Goal: Information Seeking & Learning: Learn about a topic

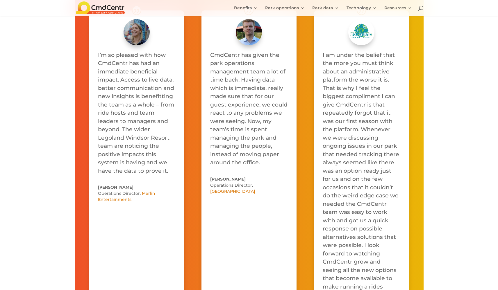
scroll to position [2858, 0]
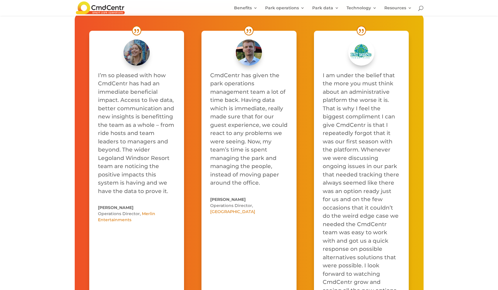
drag, startPoint x: 135, startPoint y: 245, endPoint x: 68, endPoint y: 76, distance: 181.8
click at [68, 76] on div "I’m so pleased with how CmdCentr has had an immediate beneficial impact. Access…" at bounding box center [249, 195] width 498 height 403
copy div "I’m so pleased with how CmdCentr has had an immediate beneficial impact. Access…"
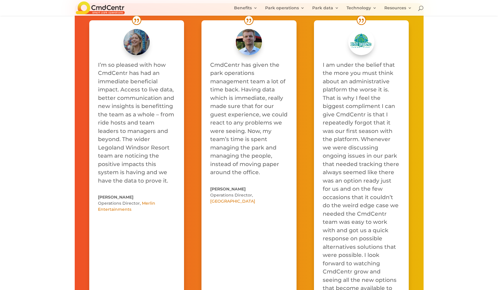
scroll to position [2886, 0]
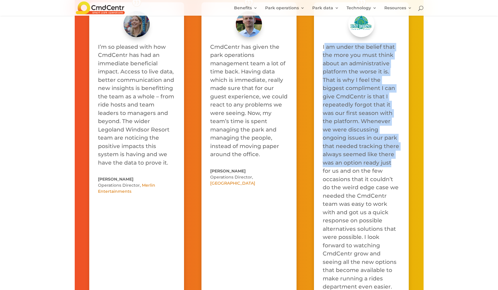
drag, startPoint x: 324, startPoint y: 44, endPoint x: 392, endPoint y: 159, distance: 133.4
click at [392, 159] on p "I am under the belief that the more you must think about an administrative plat…" at bounding box center [361, 167] width 77 height 249
click at [329, 72] on span "I am under the belief that the more you must think about an administrative plat…" at bounding box center [361, 167] width 76 height 247
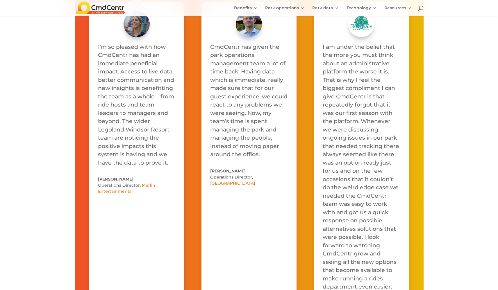
drag, startPoint x: 322, startPoint y: 47, endPoint x: 385, endPoint y: 127, distance: 102.7
click at [385, 127] on div "I am under the belief that the more you must think about an administrative plat…" at bounding box center [361, 167] width 95 height 331
click at [334, 57] on span "I am under the belief that the more you must think about an administrative plat…" at bounding box center [361, 167] width 76 height 247
drag, startPoint x: 320, startPoint y: 47, endPoint x: 389, endPoint y: 149, distance: 122.5
click at [389, 149] on div "I am under the belief that the more you must think about an administrative plat…" at bounding box center [361, 167] width 95 height 331
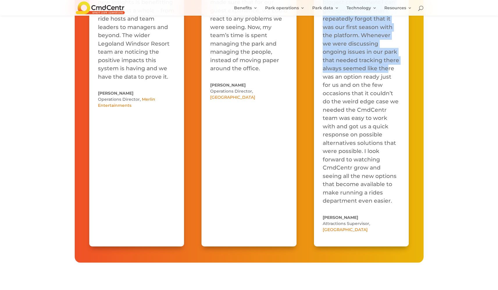
scroll to position [2869, 0]
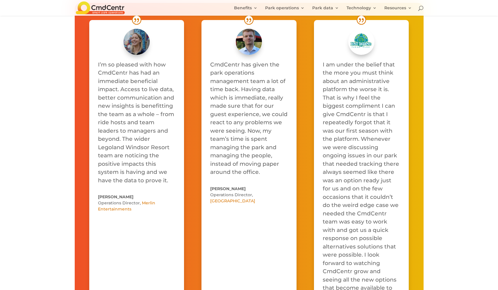
click at [482, 43] on div "I’m so pleased with how CmdCentr has had an immediate beneficial impact. Access…" at bounding box center [249, 184] width 498 height 403
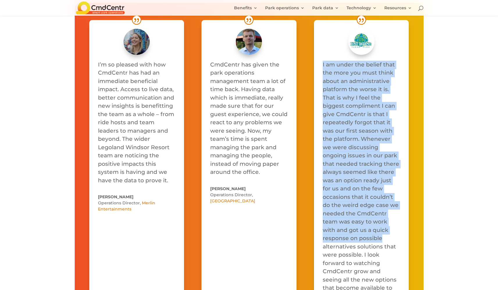
scroll to position [3123, 0]
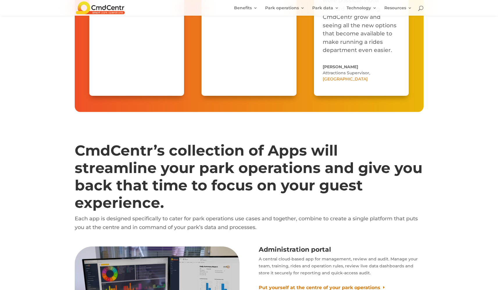
drag, startPoint x: 323, startPoint y: 65, endPoint x: 372, endPoint y: 92, distance: 56.9
copy div "I am under the belief that the more you must think about an administrative plat…"
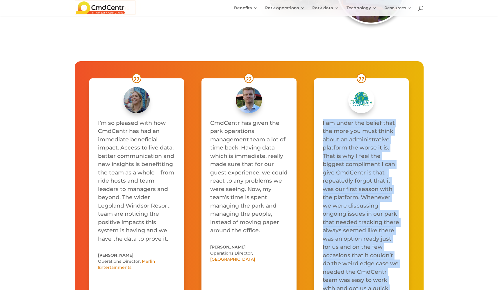
scroll to position [0, 0]
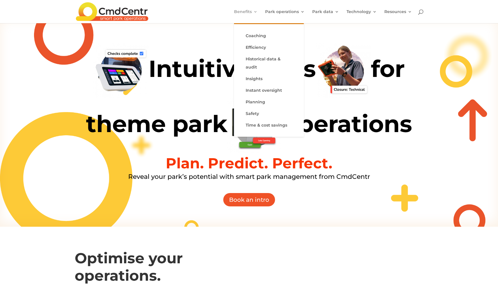
click at [242, 11] on link "Benefits" at bounding box center [246, 17] width 24 height 14
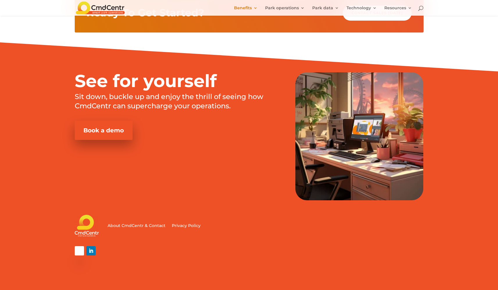
scroll to position [682, 0]
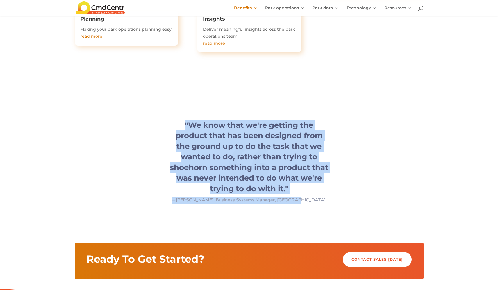
drag, startPoint x: 252, startPoint y: 171, endPoint x: 154, endPoint y: 120, distance: 110.4
click at [154, 120] on div ""We know that we're getting the product that has been designed from the ground …" at bounding box center [249, 162] width 349 height 104
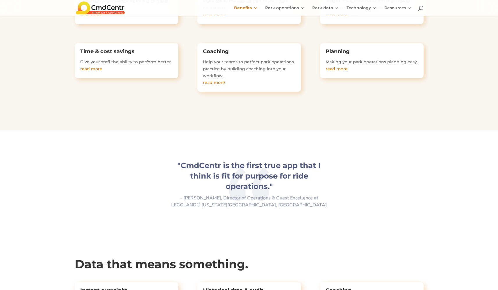
scroll to position [0, 0]
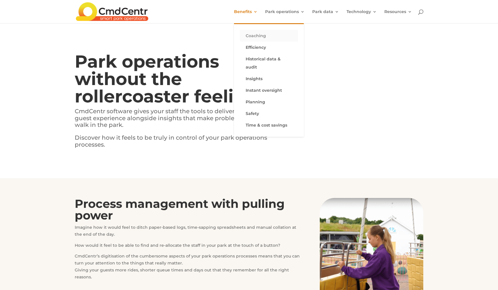
click at [254, 40] on link "Coaching" at bounding box center [269, 36] width 58 height 12
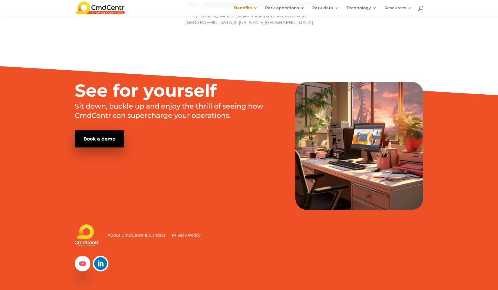
scroll to position [595, 0]
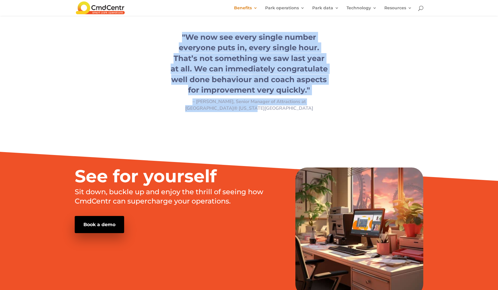
drag, startPoint x: 270, startPoint y: 102, endPoint x: 168, endPoint y: 37, distance: 121.2
click at [168, 37] on div ""We now see every single number everyone puts in, every single hour. That’s not…" at bounding box center [249, 72] width 349 height 100
copy div ""We now see every single number everyone puts in, every single hour. That’s not…"
click at [392, 77] on div ""We now see every single number everyone puts in, every single hour. That’s not…" at bounding box center [249, 72] width 349 height 80
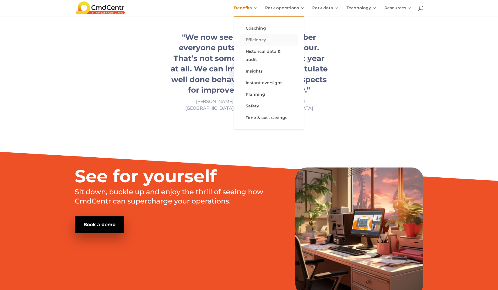
click at [256, 39] on link "Efficiency" at bounding box center [269, 40] width 58 height 12
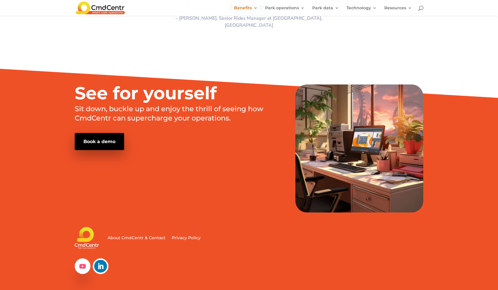
scroll to position [401, 0]
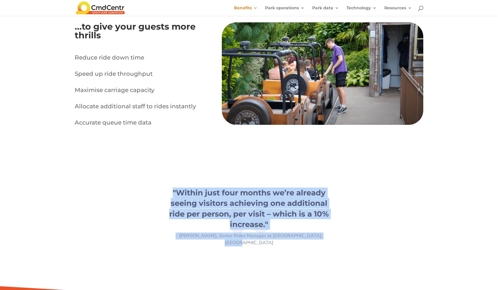
drag, startPoint x: 325, startPoint y: 233, endPoint x: 157, endPoint y: 182, distance: 175.6
click at [157, 182] on div ""Within just four months we’re already seeing visitors achieving one additional…" at bounding box center [249, 217] width 349 height 79
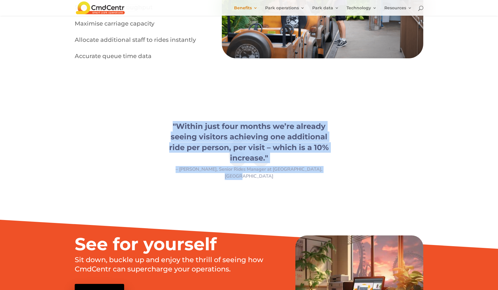
scroll to position [0, 0]
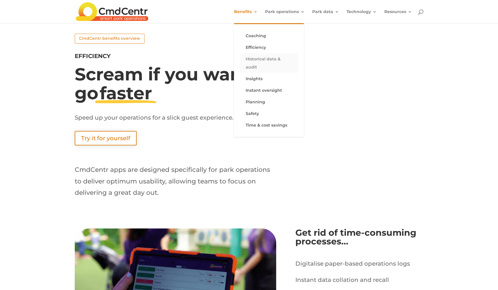
click at [256, 56] on link "Historical data & audit" at bounding box center [269, 63] width 58 height 20
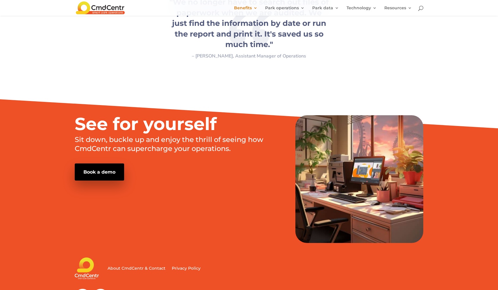
scroll to position [474, 0]
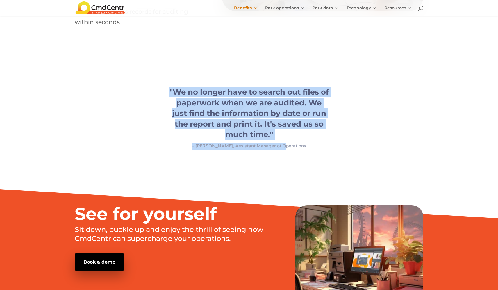
drag, startPoint x: 324, startPoint y: 149, endPoint x: 160, endPoint y: 85, distance: 175.6
click at [160, 85] on div ""We no longer have to search out files of paperwork when we are audited. We jus…" at bounding box center [249, 118] width 349 height 83
copy div ""We no longer have to search out files of paperwork when we are audited. We jus…"
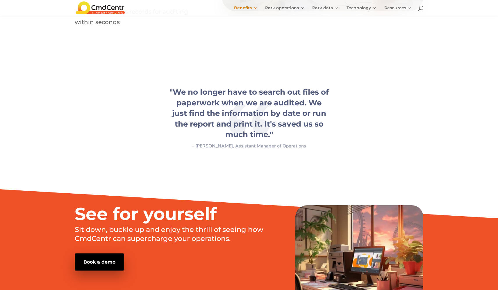
click at [346, 116] on div ""We no longer have to search out files of paperwork when we are audited. We jus…" at bounding box center [249, 118] width 349 height 63
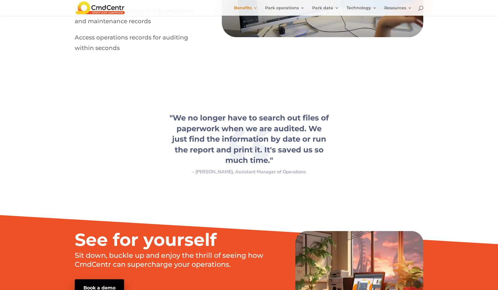
scroll to position [0, 0]
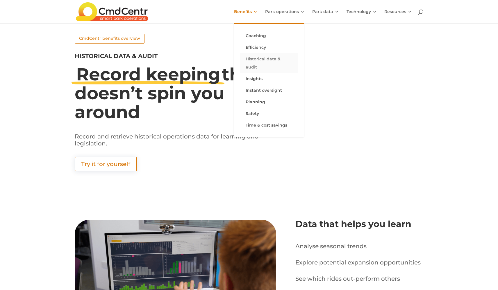
click at [256, 60] on link "Historical data & audit" at bounding box center [269, 63] width 58 height 20
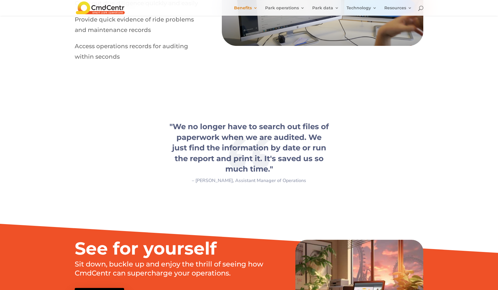
scroll to position [440, 0]
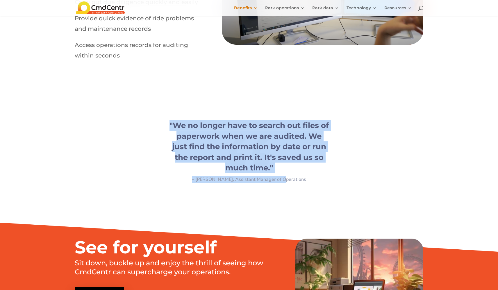
drag, startPoint x: 308, startPoint y: 185, endPoint x: 155, endPoint y: 120, distance: 165.7
click at [155, 120] on div ""We no longer have to search out files of paperwork when we are audited. We jus…" at bounding box center [249, 151] width 349 height 83
copy div ""We no longer have to search out files of paperwork when we are audited. We jus…"
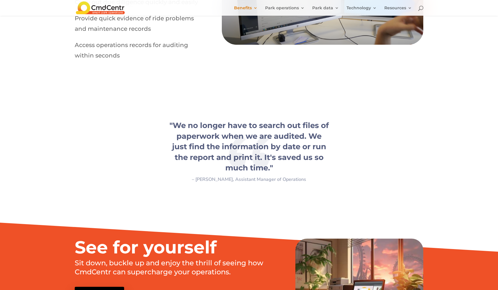
drag, startPoint x: 262, startPoint y: 147, endPoint x: 263, endPoint y: 141, distance: 6.2
click at [263, 141] on span ""We no longer have to search out files of paperwork when we are audited. We jus…" at bounding box center [248, 147] width 159 height 52
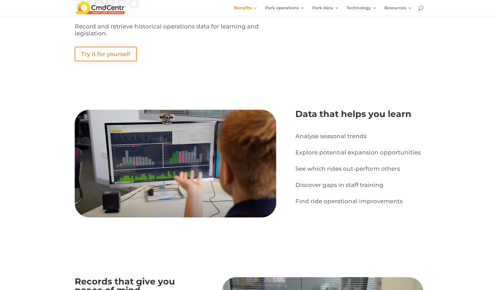
scroll to position [0, 0]
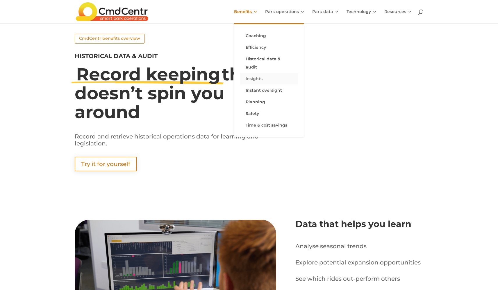
click at [255, 73] on link "Insights" at bounding box center [269, 79] width 58 height 12
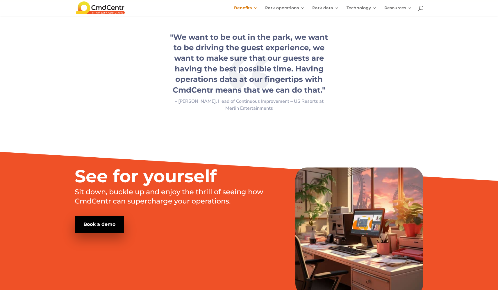
scroll to position [885, 0]
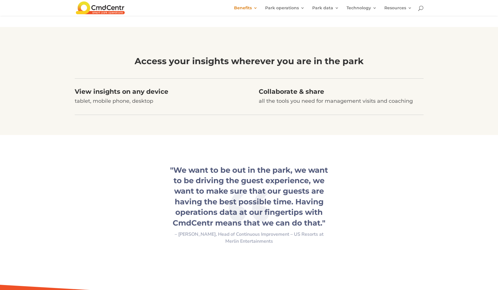
drag, startPoint x: 307, startPoint y: 245, endPoint x: 175, endPoint y: 159, distance: 157.6
click at [175, 159] on div ""We want to be out in the park, we want to be driving the guest experience, we …" at bounding box center [249, 205] width 349 height 100
copy div ""We want to be out in the park, we want to be driving the guest experience, we …"
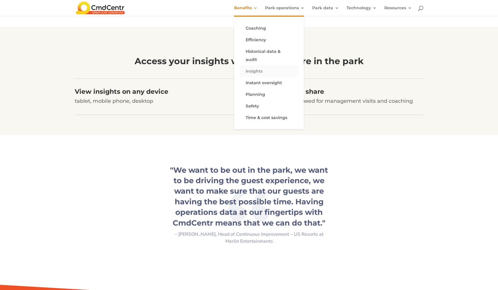
click at [261, 65] on link "Insights" at bounding box center [269, 71] width 58 height 12
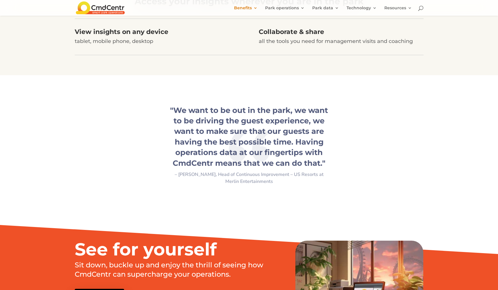
scroll to position [944, 0]
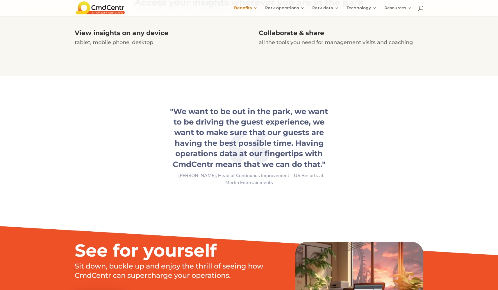
click at [319, 189] on div ""We want to be out in the park, we want to be driving the guest experience, we …" at bounding box center [249, 146] width 349 height 100
drag, startPoint x: 295, startPoint y: 167, endPoint x: 173, endPoint y: 82, distance: 148.3
click at [173, 82] on div ""We want to be out in the park, we want to be driving the guest experience, we …" at bounding box center [249, 146] width 498 height 140
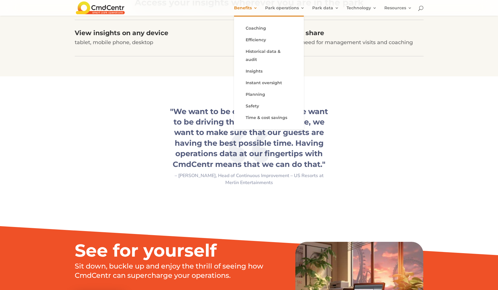
copy div ""We want to be out in the park, we want to be driving the guest experience, we …"
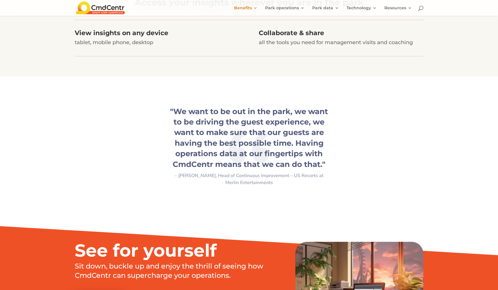
click at [309, 56] on div "Access your insights wherever you are in the park View insights on any device t…" at bounding box center [249, 22] width 498 height 108
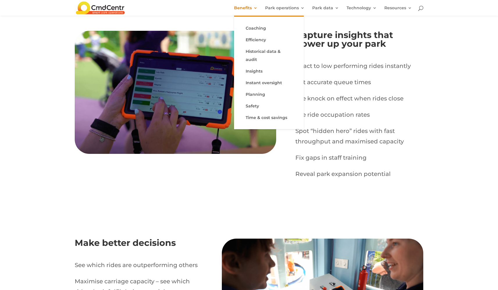
scroll to position [0, 0]
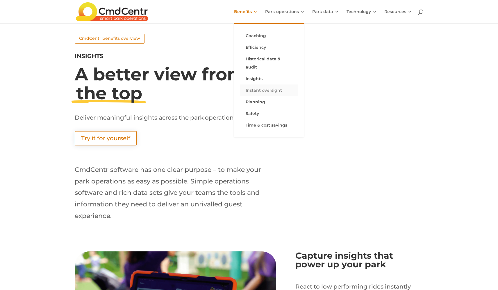
click at [259, 85] on link "Instant oversight" at bounding box center [269, 91] width 58 height 12
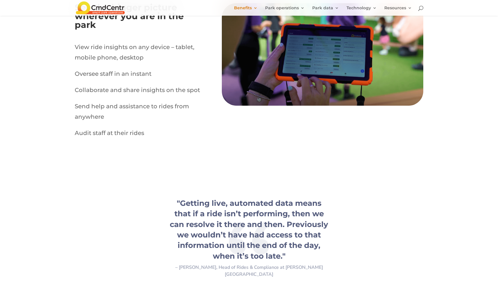
scroll to position [410, 0]
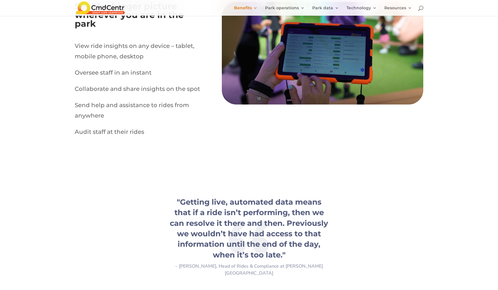
click at [345, 263] on div ""Getting live, automated data means that if a ride isn’t performing, then we ca…" at bounding box center [249, 237] width 349 height 100
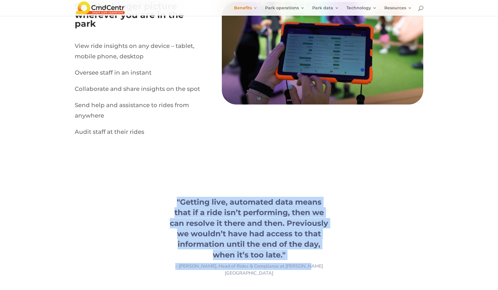
drag, startPoint x: 264, startPoint y: 242, endPoint x: 142, endPoint y: 191, distance: 132.6
click at [142, 191] on div ""Getting live, automated data means that if a ride isn’t performing, then we ca…" at bounding box center [249, 237] width 349 height 100
copy div ""Getting live, automated data means that if a ride isn’t performing, then we ca…"
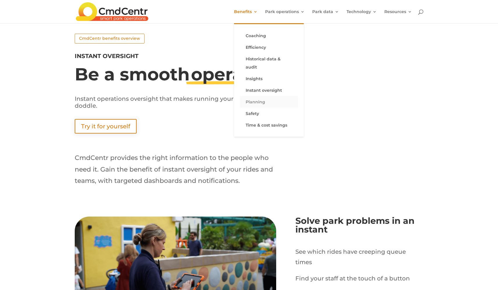
click at [251, 96] on link "Planning" at bounding box center [269, 102] width 58 height 12
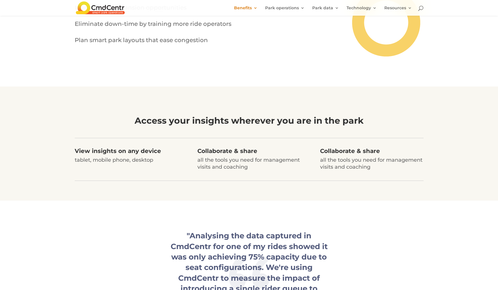
scroll to position [571, 0]
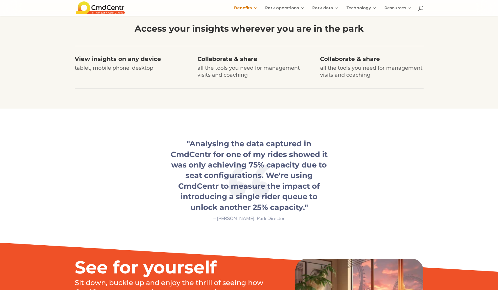
click at [291, 224] on div ""Analysing the data captured in CmdCentr for one of my rides showed it was only…" at bounding box center [249, 181] width 349 height 104
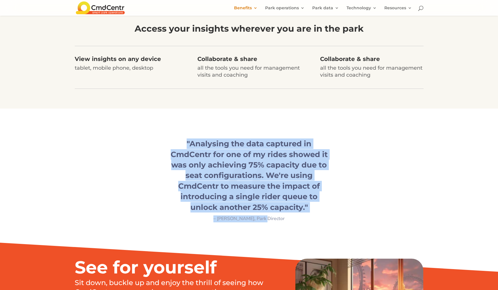
drag, startPoint x: 299, startPoint y: 226, endPoint x: 184, endPoint y: 140, distance: 143.8
click at [184, 140] on div ""Analysing the data captured in CmdCentr for one of my rides showed it was only…" at bounding box center [249, 181] width 349 height 104
copy div ""Analysing the data captured in CmdCentr for one of my rides showed it was only…"
click at [342, 214] on div ""Analysing the data captured in CmdCentr for one of my rides showed it was only…" at bounding box center [249, 181] width 349 height 84
drag, startPoint x: 285, startPoint y: 210, endPoint x: 362, endPoint y: 153, distance: 95.9
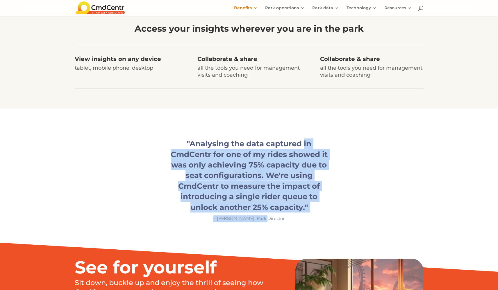
click at [306, 143] on div ""Analysing the data captured in CmdCentr for one of my rides showed it was only…" at bounding box center [249, 181] width 349 height 104
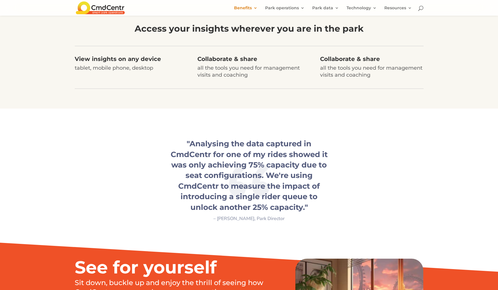
click at [365, 153] on div ""Analysing the data captured in CmdCentr for one of my rides showed it was only…" at bounding box center [249, 181] width 349 height 84
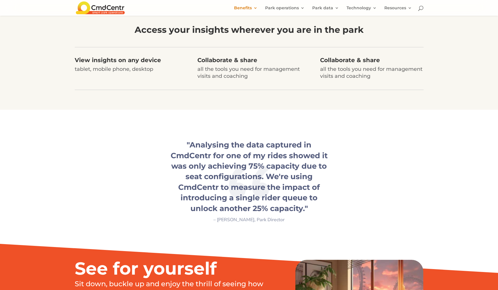
scroll to position [0, 0]
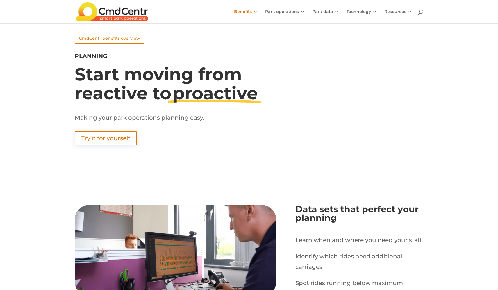
click at [314, 107] on div "Start moving from reactive to proactive Making your park operations planning ea…" at bounding box center [249, 110] width 349 height 92
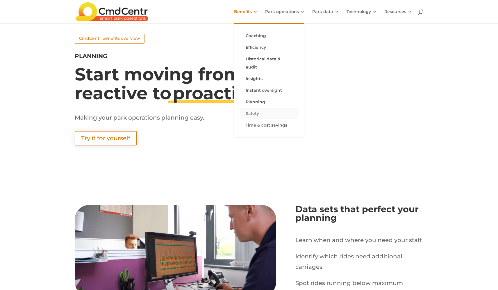
click at [256, 108] on link "Safety" at bounding box center [269, 114] width 58 height 12
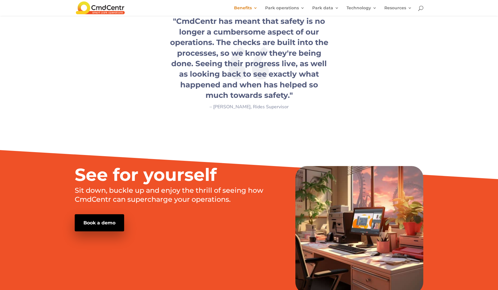
scroll to position [509, 0]
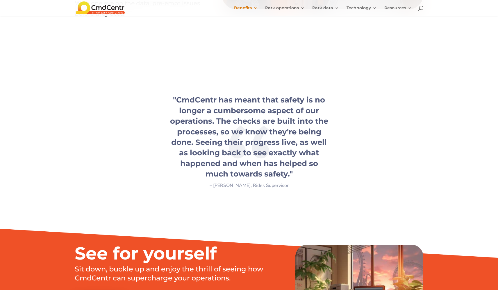
click at [333, 205] on div ""CmdCentr has meant that safety is no longer a cumbersome aspect of our operati…" at bounding box center [249, 142] width 498 height 154
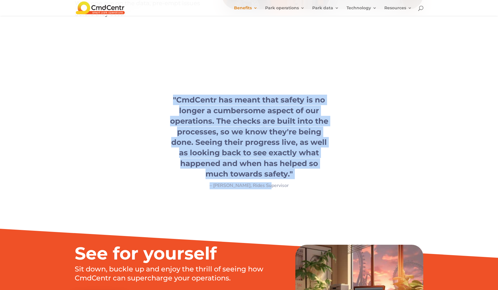
drag, startPoint x: 344, startPoint y: 198, endPoint x: 146, endPoint y: 95, distance: 223.2
click at [146, 95] on div ""CmdCentr has meant that safety is no longer a cumbersome aspect of our operati…" at bounding box center [249, 142] width 498 height 154
copy div ""CmdCentr has meant that safety is no longer a cumbersome aspect of our operati…"
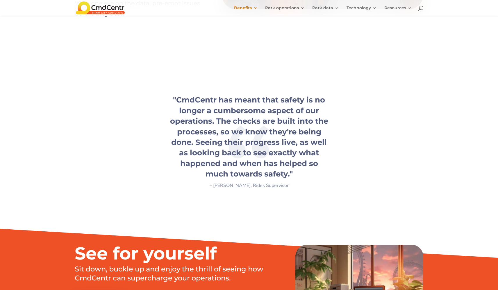
drag, startPoint x: 365, startPoint y: 165, endPoint x: 385, endPoint y: 22, distance: 143.8
click at [365, 164] on div ""CmdCentr has meant that safety is no longer a cumbersome aspect of our operati…" at bounding box center [249, 142] width 349 height 94
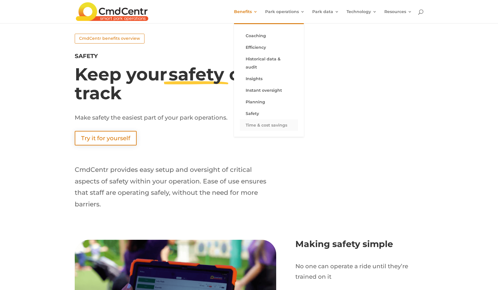
click at [258, 119] on link "Time & cost savings" at bounding box center [269, 125] width 58 height 12
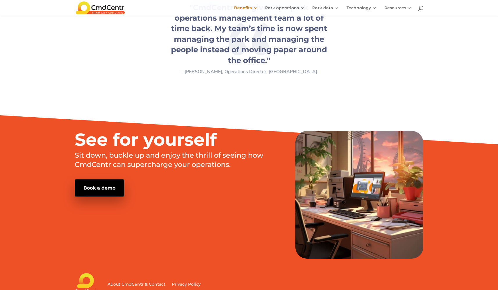
scroll to position [521, 0]
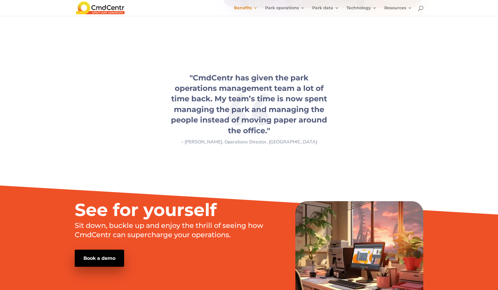
click at [358, 160] on div ""CmdCentr has given the park operations management team a lot of time back. My …" at bounding box center [249, 109] width 498 height 133
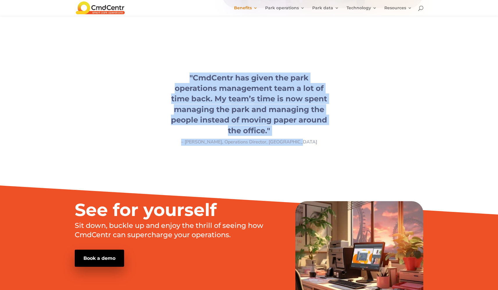
drag, startPoint x: 361, startPoint y: 149, endPoint x: 163, endPoint y: 69, distance: 213.7
click at [163, 69] on div ""CmdCentr has given the park operations management team a lot of time back. My …" at bounding box center [249, 109] width 349 height 93
copy div ""CmdCentr has given the park operations management team a lot of time back. My …"
click at [356, 77] on div ""CmdCentr has given the park operations management team a lot of time back. My …" at bounding box center [249, 109] width 349 height 73
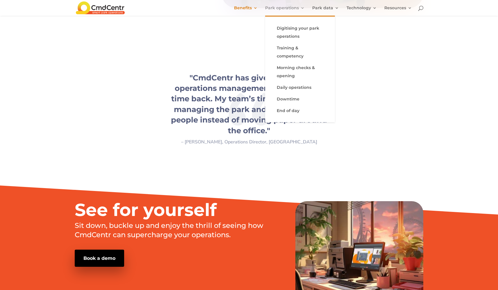
click at [288, 8] on link "Park operations" at bounding box center [285, 11] width 40 height 10
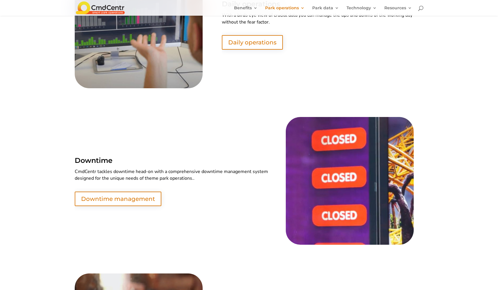
scroll to position [1401, 0]
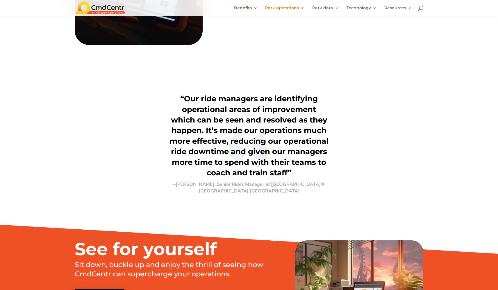
click at [334, 192] on div "“Our ride managers are identifying operational areas of improvement which can b…" at bounding box center [249, 144] width 498 height 141
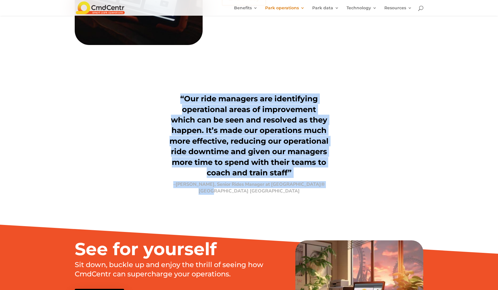
drag, startPoint x: 313, startPoint y: 176, endPoint x: 149, endPoint y: 90, distance: 184.8
click at [149, 90] on div "“Our ride managers are identifying operational areas of improvement which can b…" at bounding box center [249, 144] width 498 height 141
copy div "“Our ride managers are identifying operational areas of improvement which can b…"
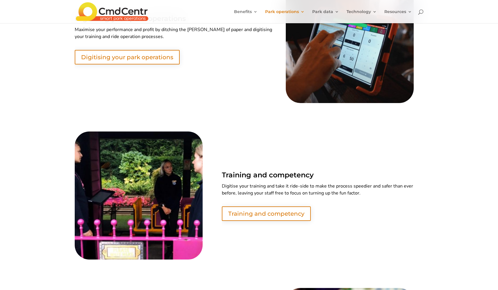
scroll to position [0, 0]
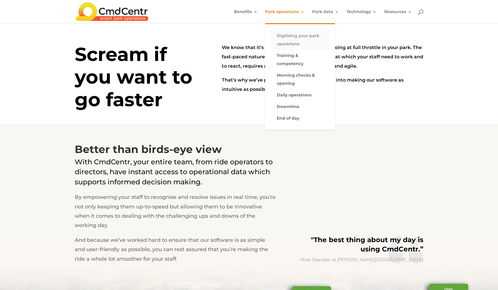
click at [284, 35] on link "Digitising your park operations" at bounding box center [300, 40] width 58 height 20
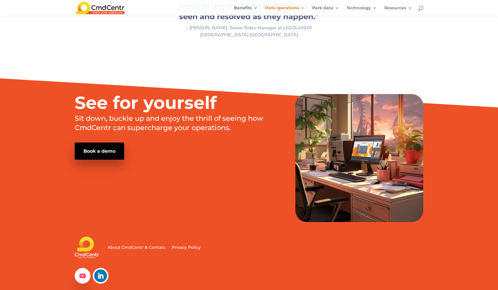
scroll to position [568, 0]
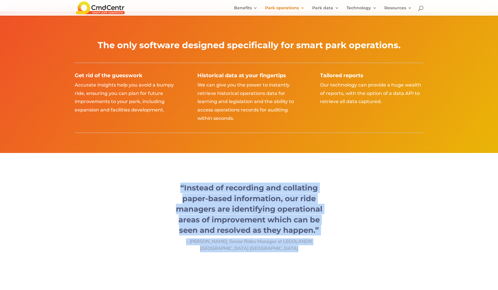
drag, startPoint x: 334, startPoint y: 244, endPoint x: 153, endPoint y: 181, distance: 191.0
click at [153, 181] on div "“Instead of recording and collating paper-based information, our ride managers …" at bounding box center [249, 218] width 349 height 90
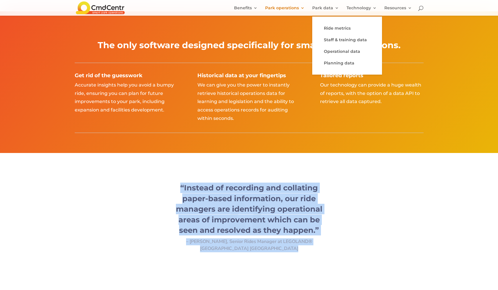
copy div "“Instead of recording and collating paper-based information, our ride managers …"
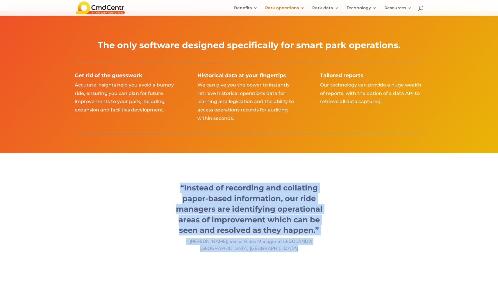
scroll to position [0, 0]
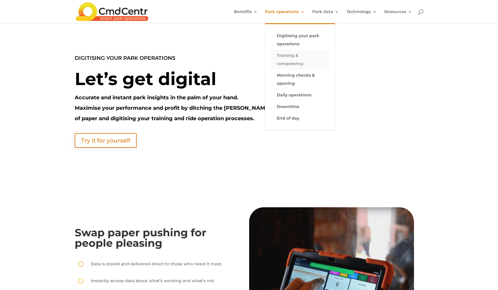
click at [284, 62] on link "Training & competency" at bounding box center [300, 60] width 58 height 20
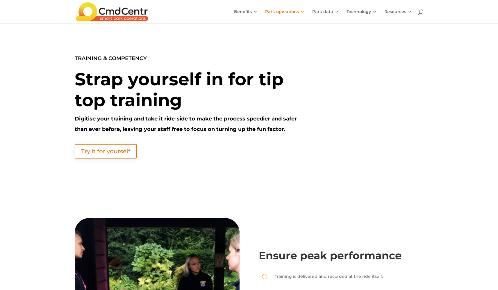
click at [315, 172] on div "TRAINING & COMPETENCY Strap yourself in for tip top training Digitise your trai…" at bounding box center [249, 105] width 498 height 165
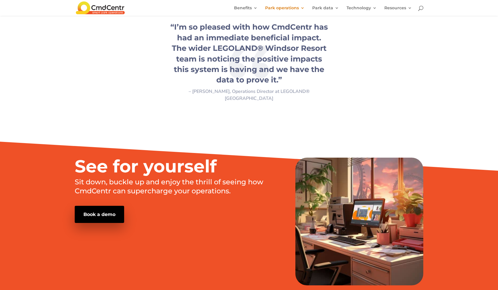
scroll to position [732, 0]
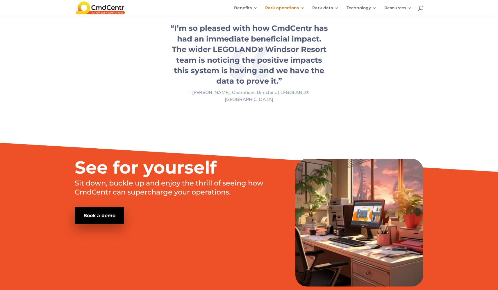
click at [315, 99] on div "“I’m so pleased with how CmdCentr has had an immediate beneficial impact. The w…" at bounding box center [249, 63] width 349 height 100
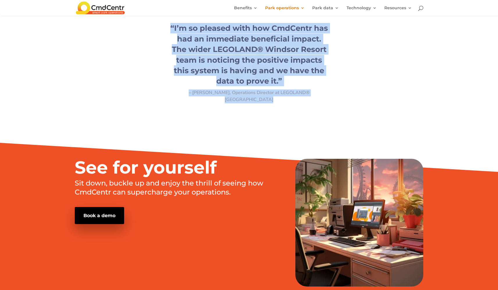
drag, startPoint x: 329, startPoint y: 83, endPoint x: 169, endPoint y: 24, distance: 170.6
click at [169, 24] on div "“I’m so pleased with how CmdCentr has had an immediate beneficial impact. The w…" at bounding box center [249, 63] width 349 height 100
copy div "“I’m so pleased with how CmdCentr has had an immediate beneficial impact. The w…"
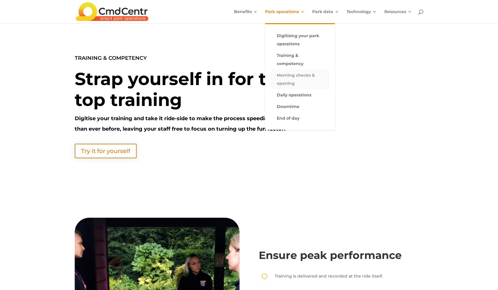
click at [290, 79] on link "Morning checks & opening" at bounding box center [300, 79] width 58 height 20
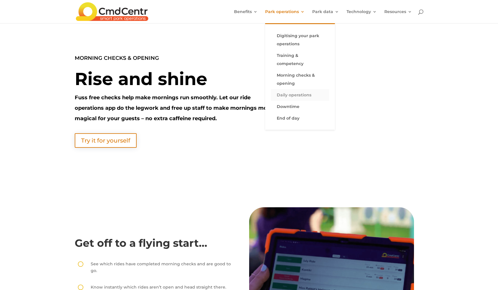
click at [291, 94] on link "Daily operations" at bounding box center [300, 95] width 58 height 12
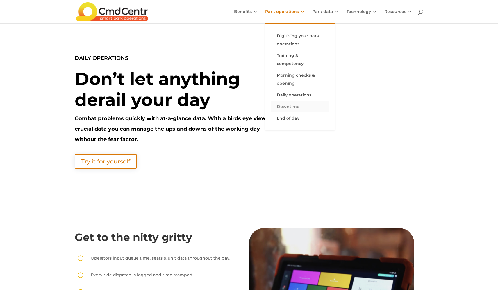
click at [294, 110] on link "Downtime" at bounding box center [300, 107] width 58 height 12
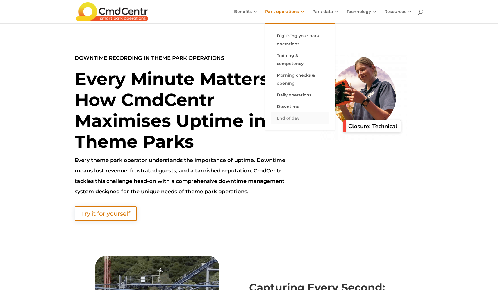
click at [288, 120] on link "End of day" at bounding box center [300, 119] width 58 height 12
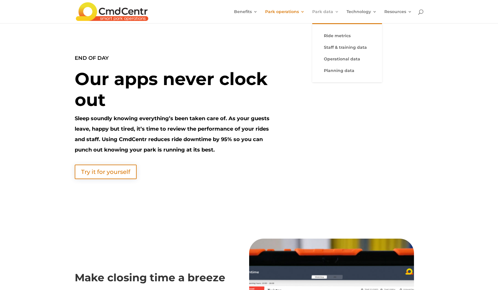
click at [327, 15] on link "Park data" at bounding box center [325, 17] width 27 height 14
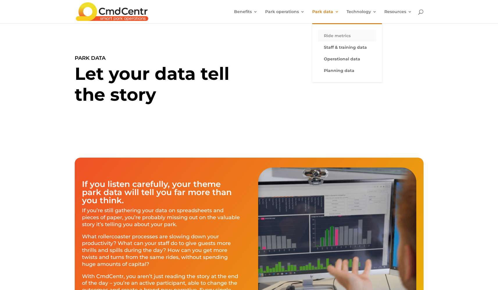
click at [330, 38] on link "Ride metrics" at bounding box center [347, 36] width 58 height 12
click at [344, 35] on link "Ride metrics" at bounding box center [347, 36] width 58 height 12
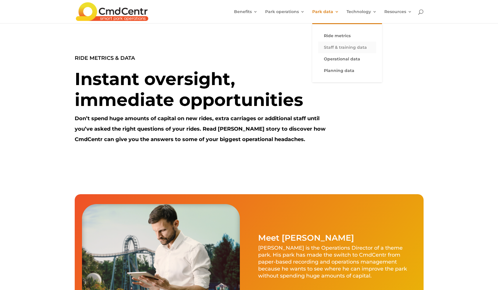
click at [336, 47] on link "Staff & training data" at bounding box center [347, 48] width 58 height 12
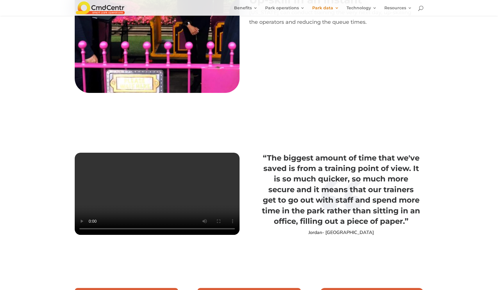
scroll to position [832, 0]
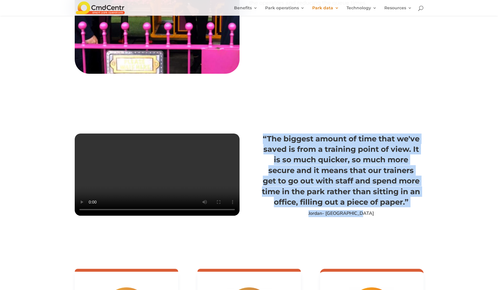
drag, startPoint x: 350, startPoint y: 192, endPoint x: 261, endPoint y: 137, distance: 104.9
click at [261, 137] on div "“The biggest amount of time that we've saved is from a training point of view. …" at bounding box center [249, 176] width 349 height 104
copy div "“The biggest amount of time that we've saved is from a training point of view. …"
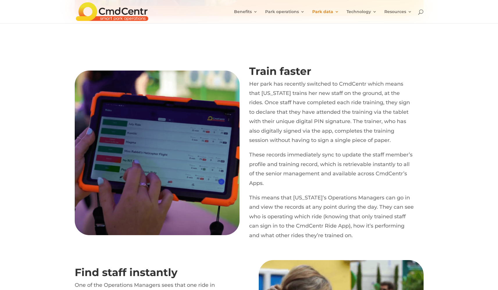
scroll to position [0, 0]
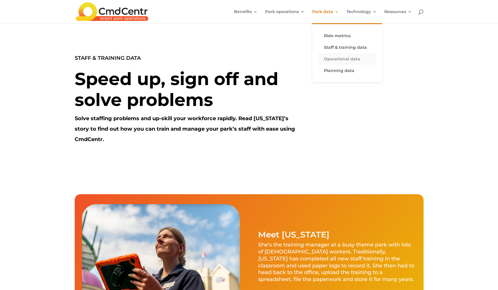
click at [336, 63] on link "Operational data" at bounding box center [347, 59] width 58 height 12
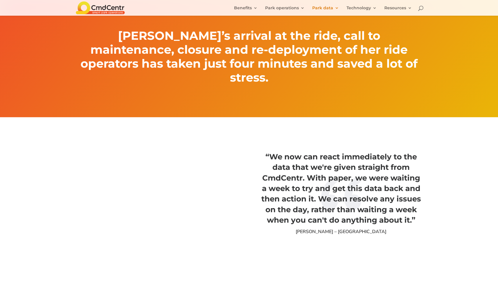
scroll to position [1373, 0]
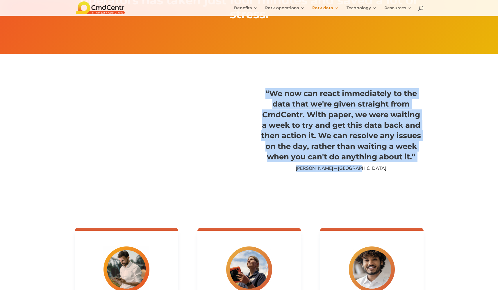
drag, startPoint x: 354, startPoint y: 137, endPoint x: 265, endPoint y: 70, distance: 111.6
click at [265, 88] on div "“We now can react immediately to the data that we're given straight from CmdCen…" at bounding box center [341, 130] width 160 height 84
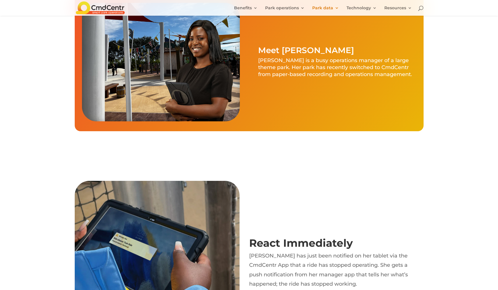
scroll to position [0, 0]
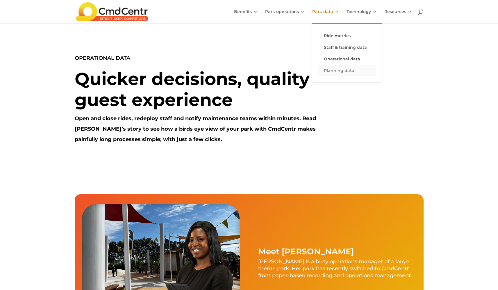
click at [338, 72] on link "Planning data" at bounding box center [347, 71] width 58 height 12
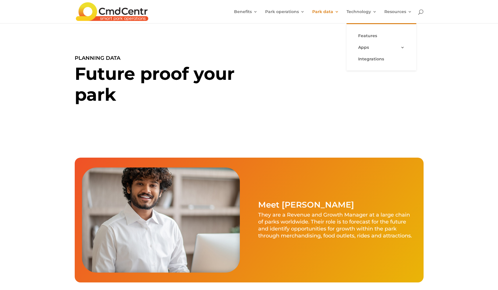
click at [360, 12] on li "Technology Features Apps Administration portal Ride monitoring app Ride app Tra…" at bounding box center [365, 17] width 37 height 14
click at [331, 34] on link "Ride metrics" at bounding box center [347, 36] width 58 height 12
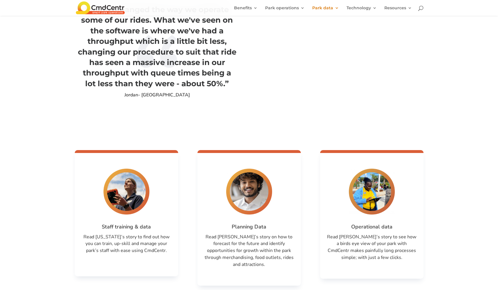
scroll to position [749, 0]
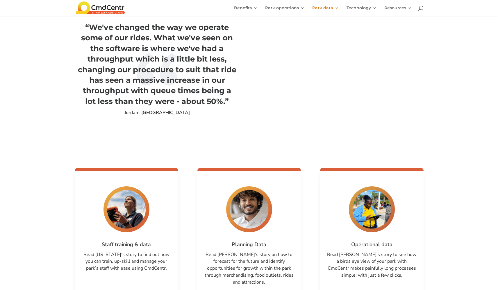
click at [201, 113] on p "Jordan- [GEOGRAPHIC_DATA]" at bounding box center [157, 113] width 160 height 7
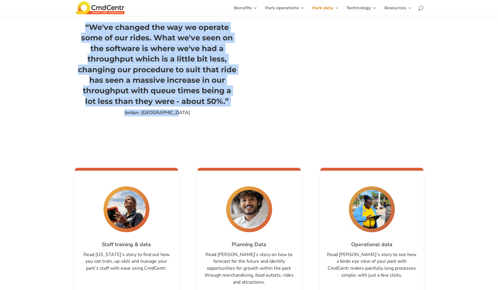
drag, startPoint x: 201, startPoint y: 113, endPoint x: 75, endPoint y: 20, distance: 155.8
click at [75, 20] on div "“We've changed the way we operate some of our rides. What we've seen on the sof…" at bounding box center [249, 69] width 349 height 115
copy div "“We've changed the way we operate some of our rides. What we've seen on the sof…"
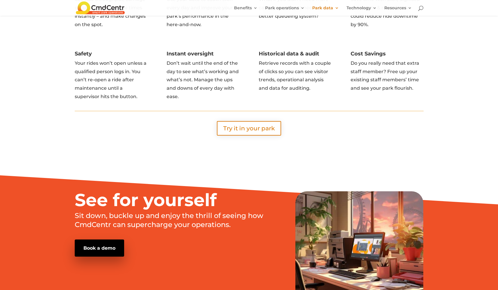
scroll to position [0, 0]
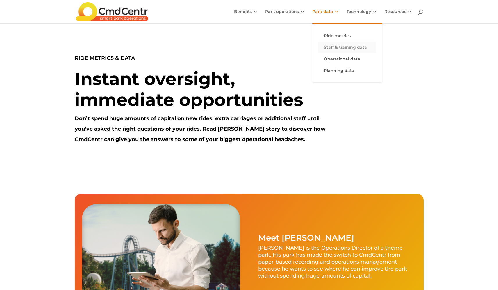
click at [333, 46] on link "Staff & training data" at bounding box center [347, 48] width 58 height 12
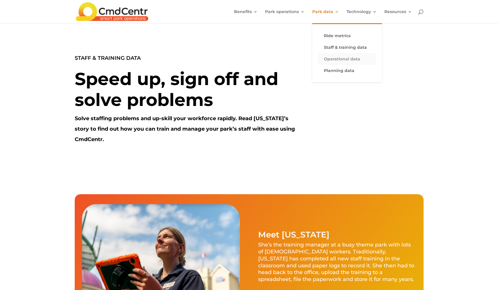
click at [332, 59] on link "Operational data" at bounding box center [347, 59] width 58 height 12
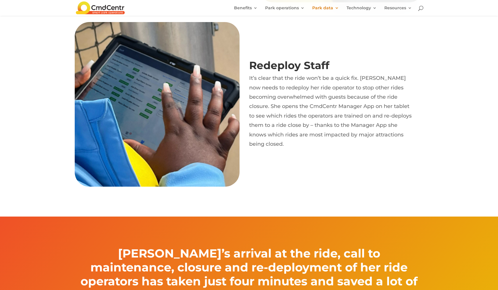
scroll to position [995, 0]
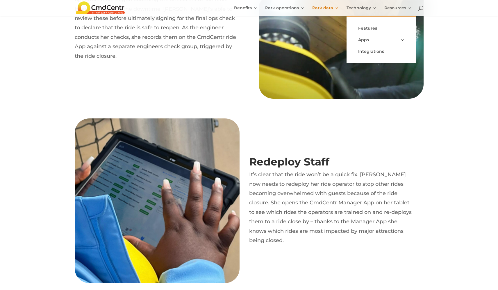
click at [356, 8] on li "Technology Features Apps Administration portal Ride monitoring app Ride app Tra…" at bounding box center [365, 11] width 37 height 10
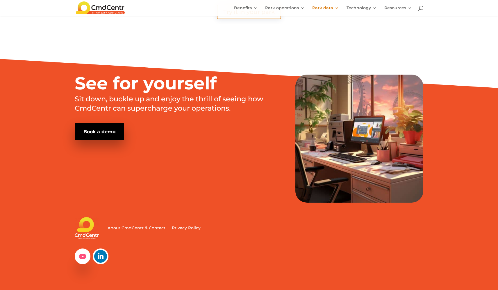
scroll to position [1419, 0]
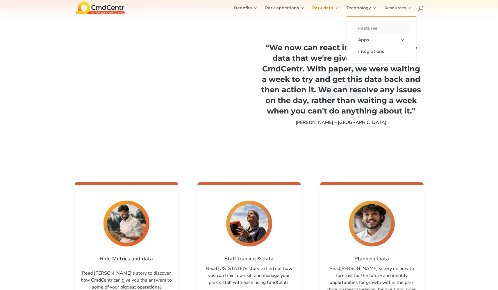
click at [369, 25] on link "Features" at bounding box center [381, 28] width 58 height 12
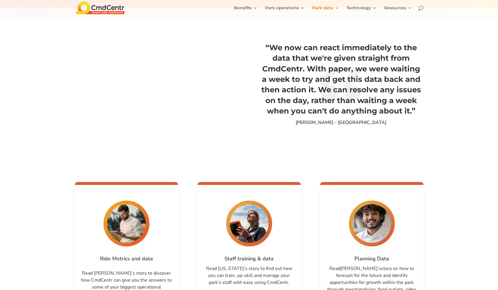
click at [360, 9] on li "Technology Features Apps Administration portal Ride monitoring app Ride app Tra…" at bounding box center [365, 11] width 37 height 10
click at [438, 93] on div "“We now can react immediately to the data that we're given straight from CmdCen…" at bounding box center [249, 84] width 498 height 153
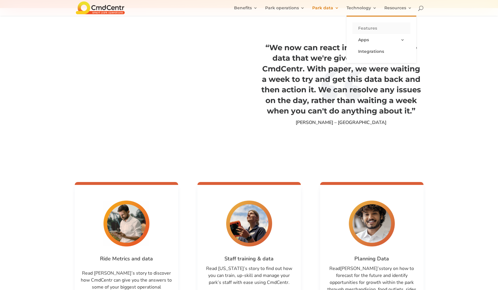
click at [371, 29] on link "Features" at bounding box center [381, 28] width 58 height 12
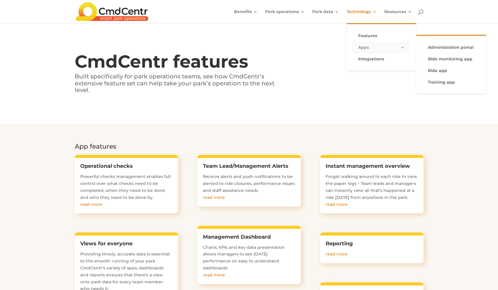
click at [365, 44] on link "Apps" at bounding box center [381, 48] width 58 height 12
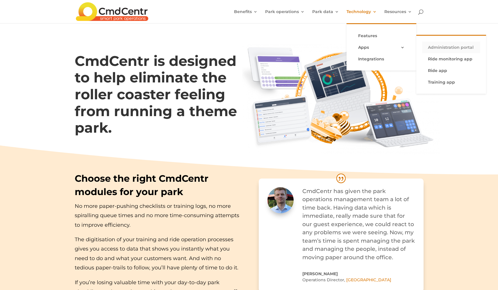
click at [463, 49] on link "Administration portal" at bounding box center [451, 48] width 58 height 12
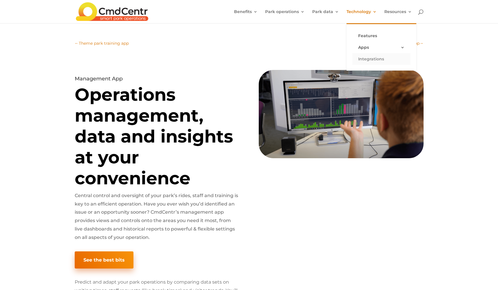
click at [377, 58] on link "Integrations" at bounding box center [381, 59] width 58 height 12
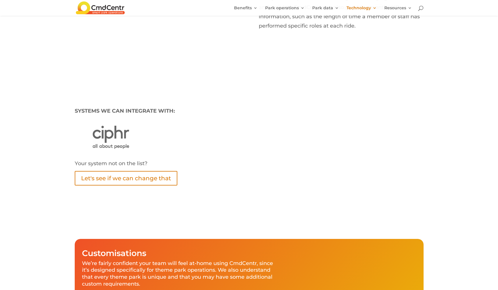
scroll to position [1255, 0]
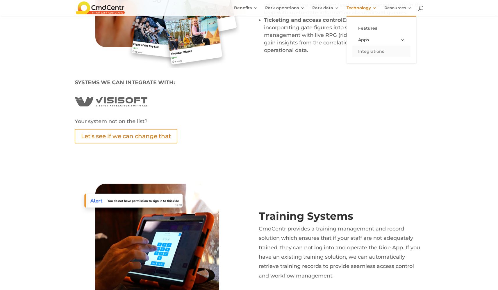
click at [365, 49] on link "Integrations" at bounding box center [381, 52] width 58 height 12
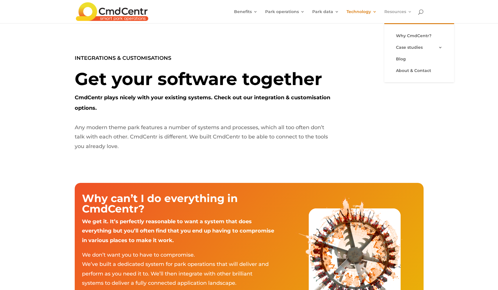
click at [396, 13] on link "Resources" at bounding box center [398, 17] width 28 height 14
click at [406, 35] on link "Why CmdCentr?" at bounding box center [419, 36] width 58 height 12
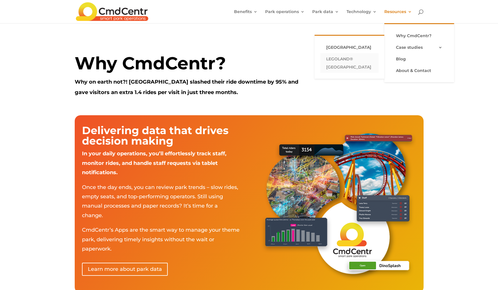
click at [347, 60] on link "LEGOLAND® [GEOGRAPHIC_DATA]" at bounding box center [349, 63] width 58 height 20
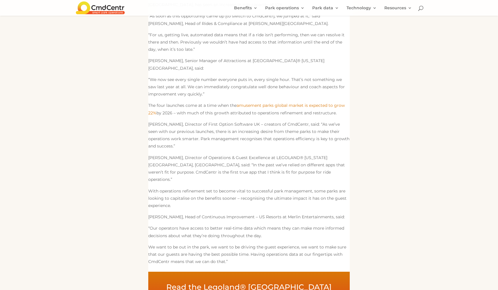
scroll to position [237, 0]
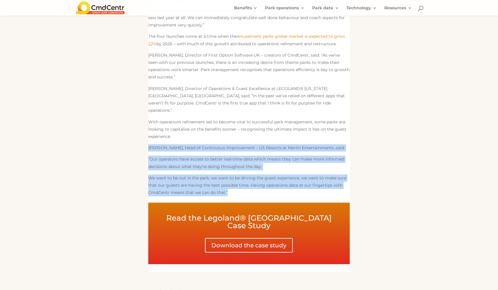
drag, startPoint x: 235, startPoint y: 120, endPoint x: 270, endPoint y: 163, distance: 55.1
click at [270, 163] on div "Digital operations platform CmdCentr has launched at four more theme parks acro…" at bounding box center [249, 18] width 202 height 373
click at [271, 175] on p "We want to be out in the park, we want to be driving the guest experience, we w…" at bounding box center [249, 188] width 202 height 26
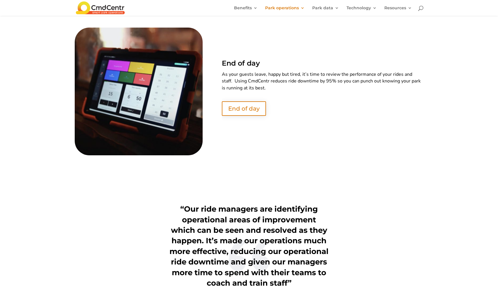
scroll to position [1403, 0]
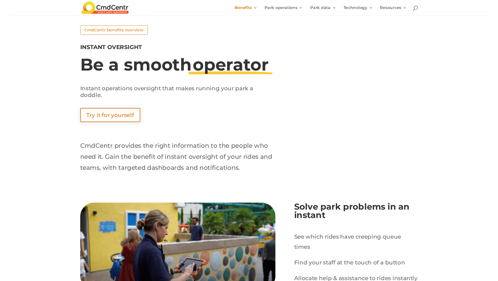
scroll to position [530, 0]
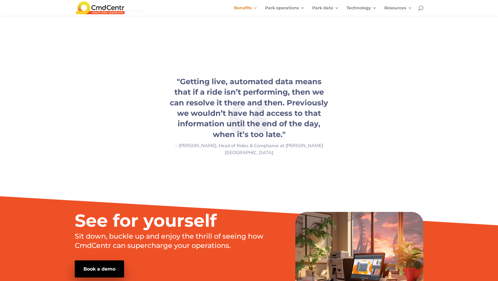
click at [331, 117] on div ""Getting live, automated data means that if a ride isn’t performing, then we ca…" at bounding box center [249, 116] width 349 height 80
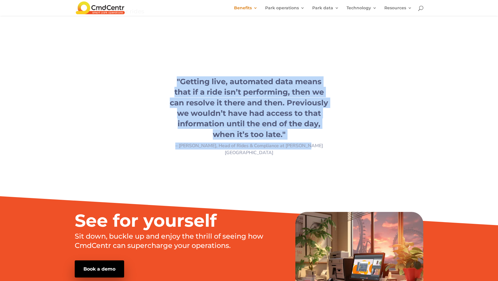
drag, startPoint x: 261, startPoint y: 115, endPoint x: 161, endPoint y: 68, distance: 110.9
click at [161, 68] on div ""Getting live, automated data means that if a ride isn’t performing, then we ca…" at bounding box center [249, 116] width 349 height 100
copy div ""Getting live, automated data means that if a ride isn’t performing, then we ca…"
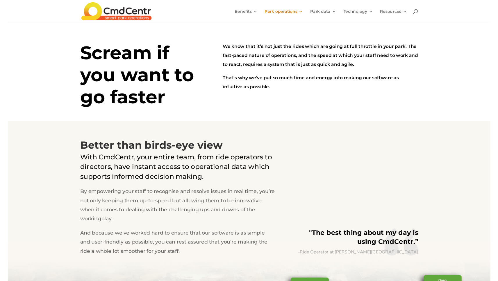
scroll to position [7, 0]
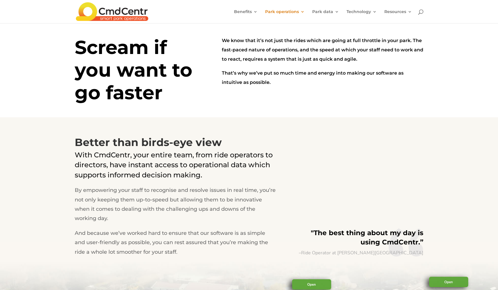
click at [456, 115] on div "Scream if you want to go faster We know that it’s not just the rides which are …" at bounding box center [249, 66] width 498 height 101
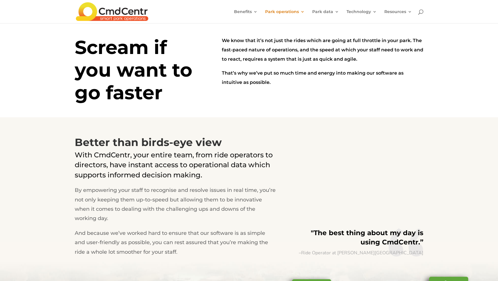
click at [458, 84] on div "Scream if you want to go faster We know that it’s not just the rides which are …" at bounding box center [249, 66] width 498 height 101
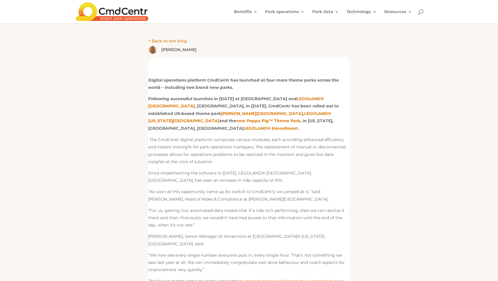
click at [286, 189] on p "“As soon as this opportunity came up [to switch to CmdCentr], we jumped at it,”…" at bounding box center [249, 197] width 202 height 19
click at [193, 222] on p "“For us, getting live, automated data means that if a ride isn’t performing, th…" at bounding box center [249, 220] width 202 height 26
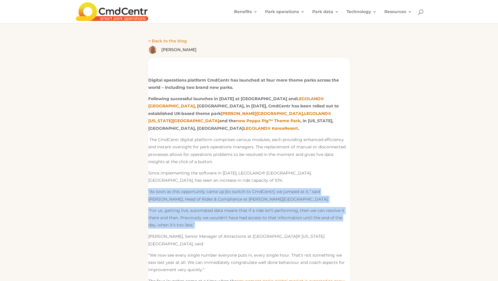
drag, startPoint x: 197, startPoint y: 217, endPoint x: 149, endPoint y: 183, distance: 58.8
click at [149, 183] on div "Digital operations platform CmdCentr has launched at four more theme parks acro…" at bounding box center [249, 263] width 202 height 373
copy div "“As soon as this opportunity came up [to switch to CmdCentr], we jumped at it,”…"
